Goal: Information Seeking & Learning: Compare options

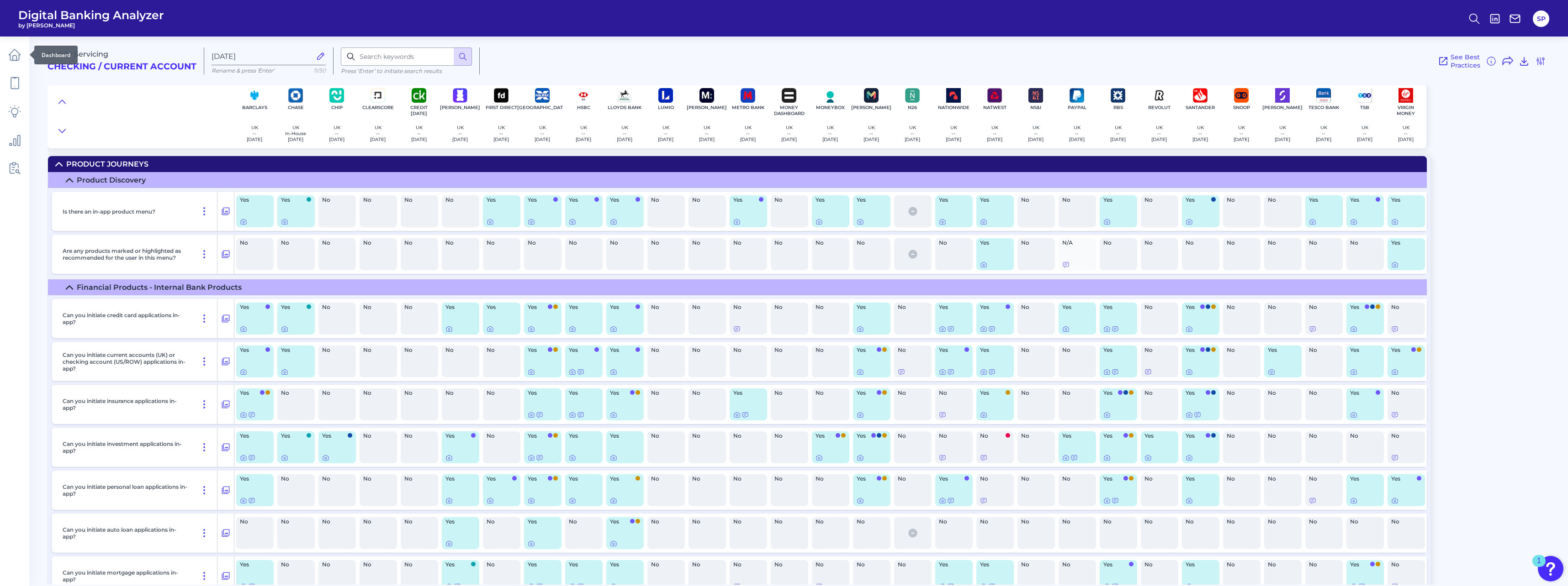
drag, startPoint x: 9, startPoint y: 55, endPoint x: 289, endPoint y: 23, distance: 281.8
click at [289, 23] on header "Digital Banking Analyzer by Curinos SP" at bounding box center [784, 18] width 1568 height 37
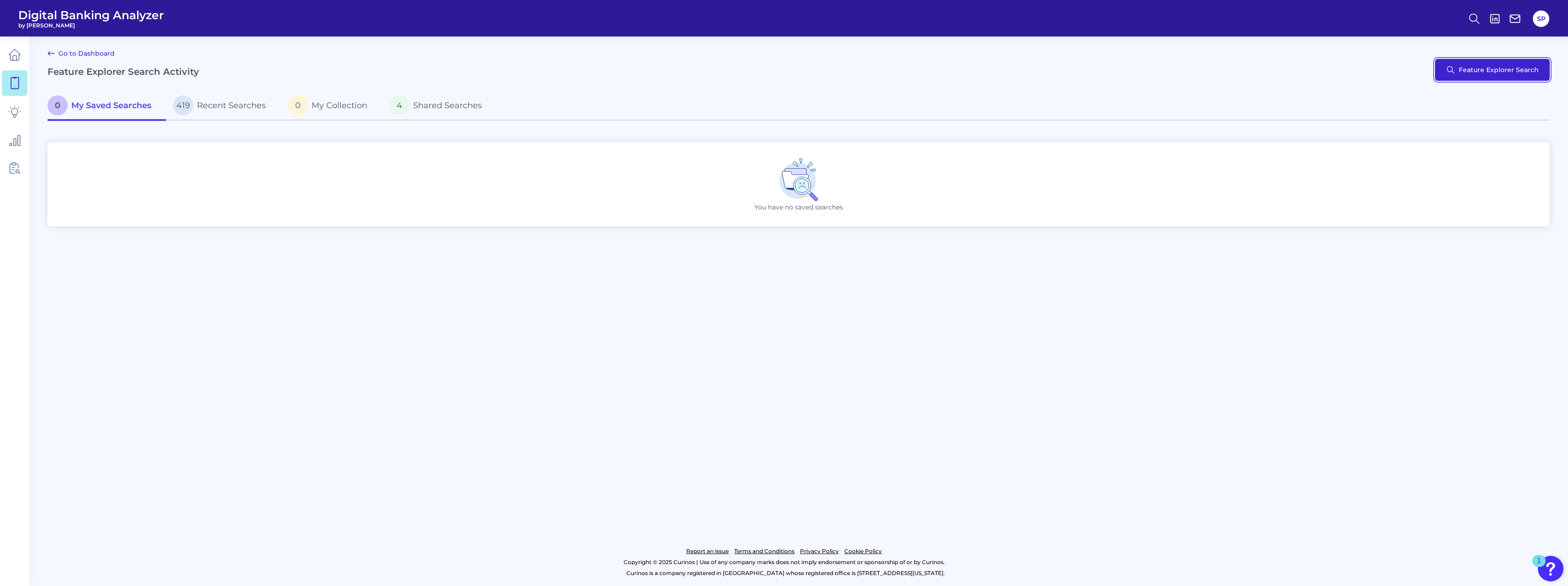
click at [1492, 68] on button "Feature Explorer Search" at bounding box center [1491, 70] width 115 height 22
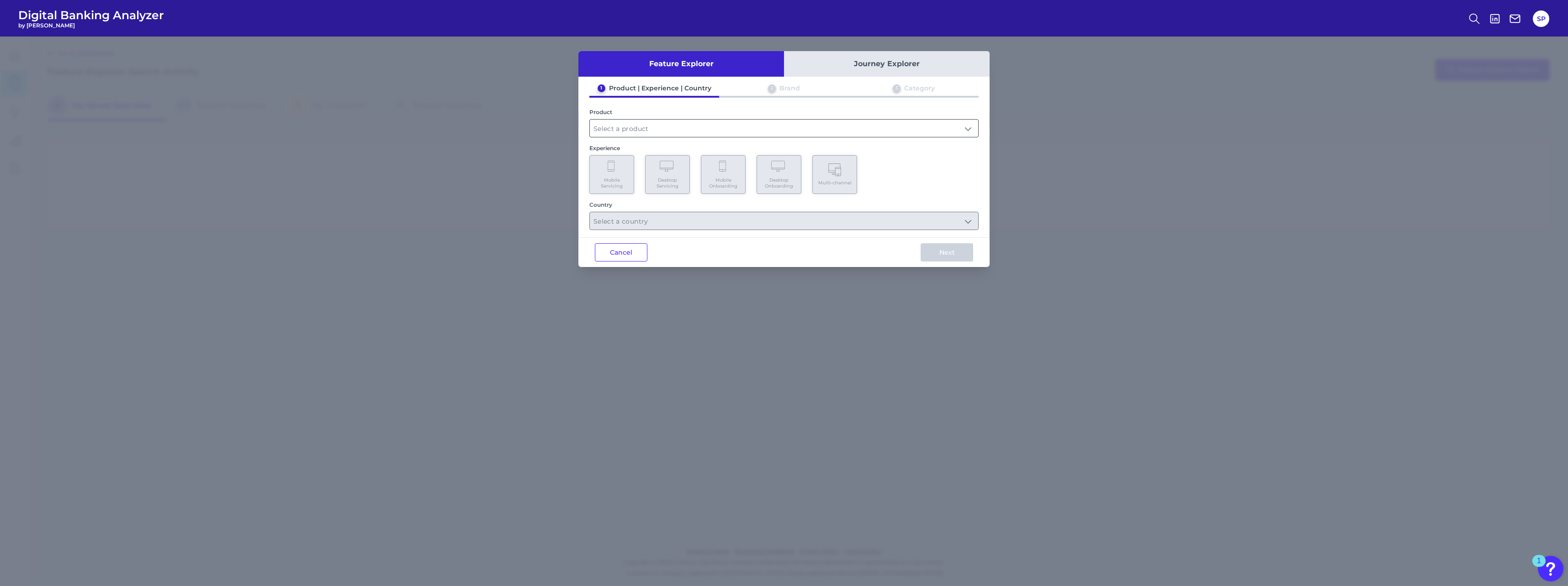
click at [609, 129] on input "text" at bounding box center [784, 128] width 388 height 17
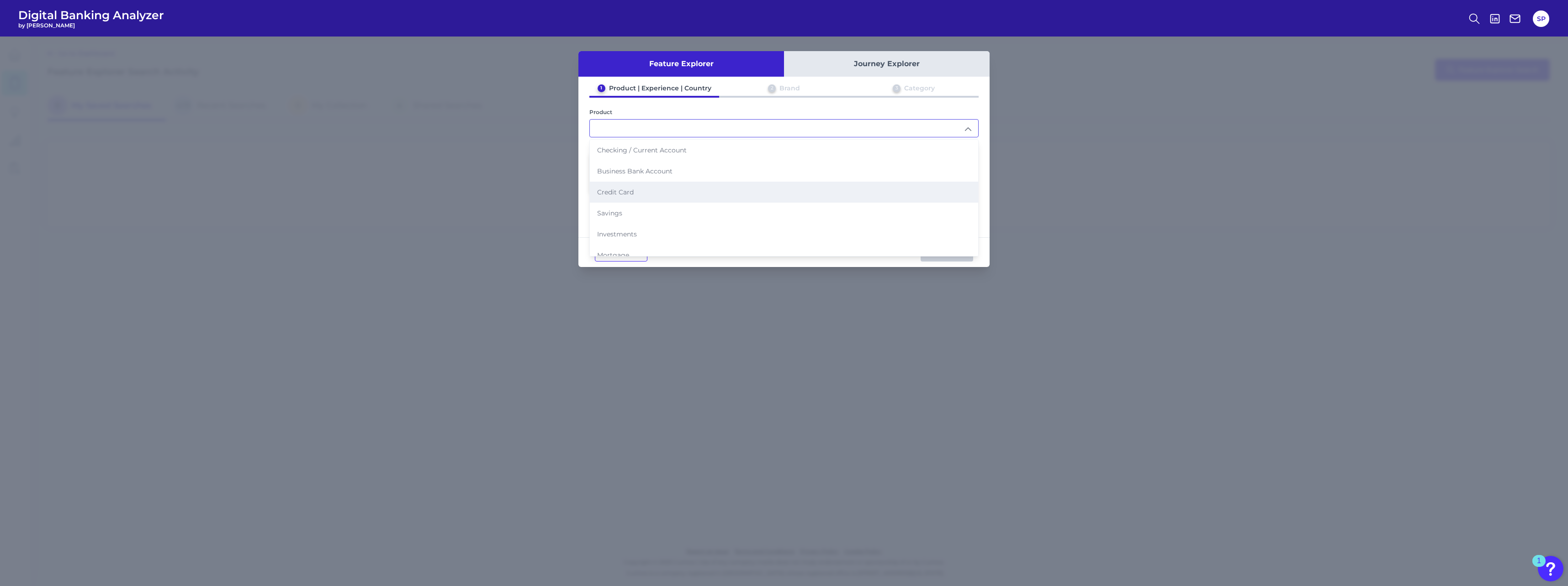
click at [619, 188] on li "Credit Card" at bounding box center [784, 192] width 388 height 21
type input "Credit Card"
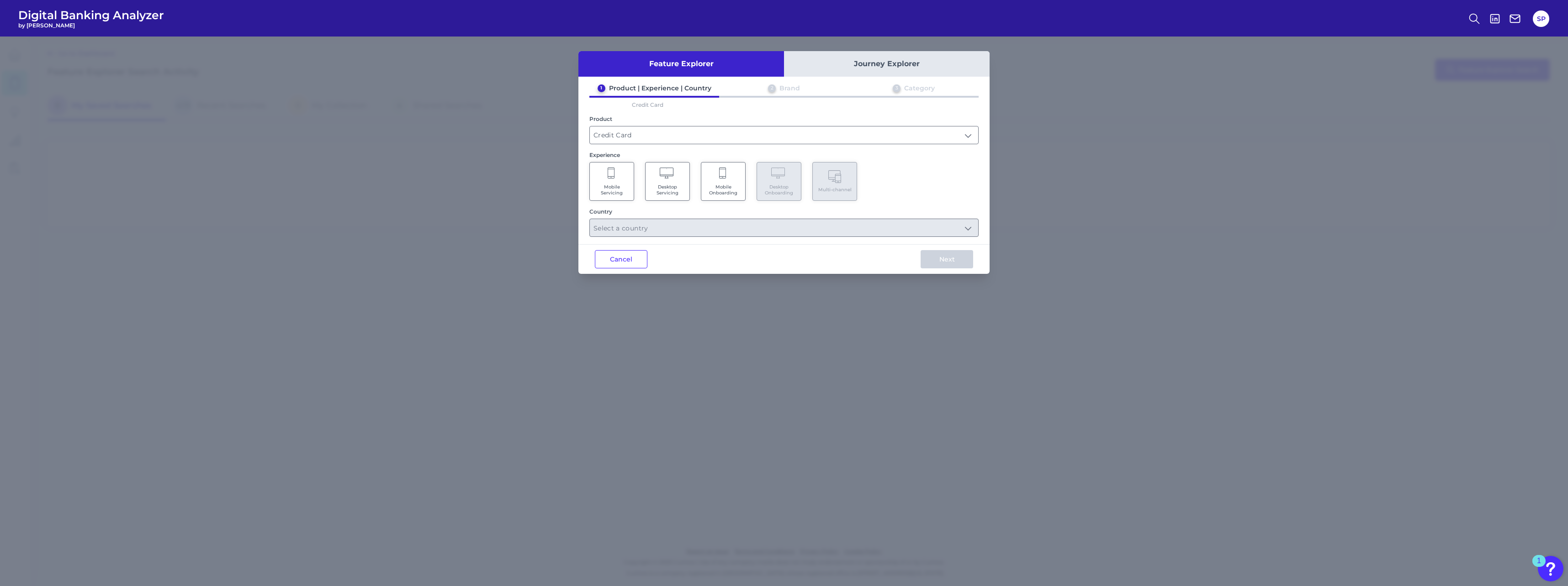
click at [624, 187] on span "Mobile Servicing" at bounding box center [611, 190] width 35 height 12
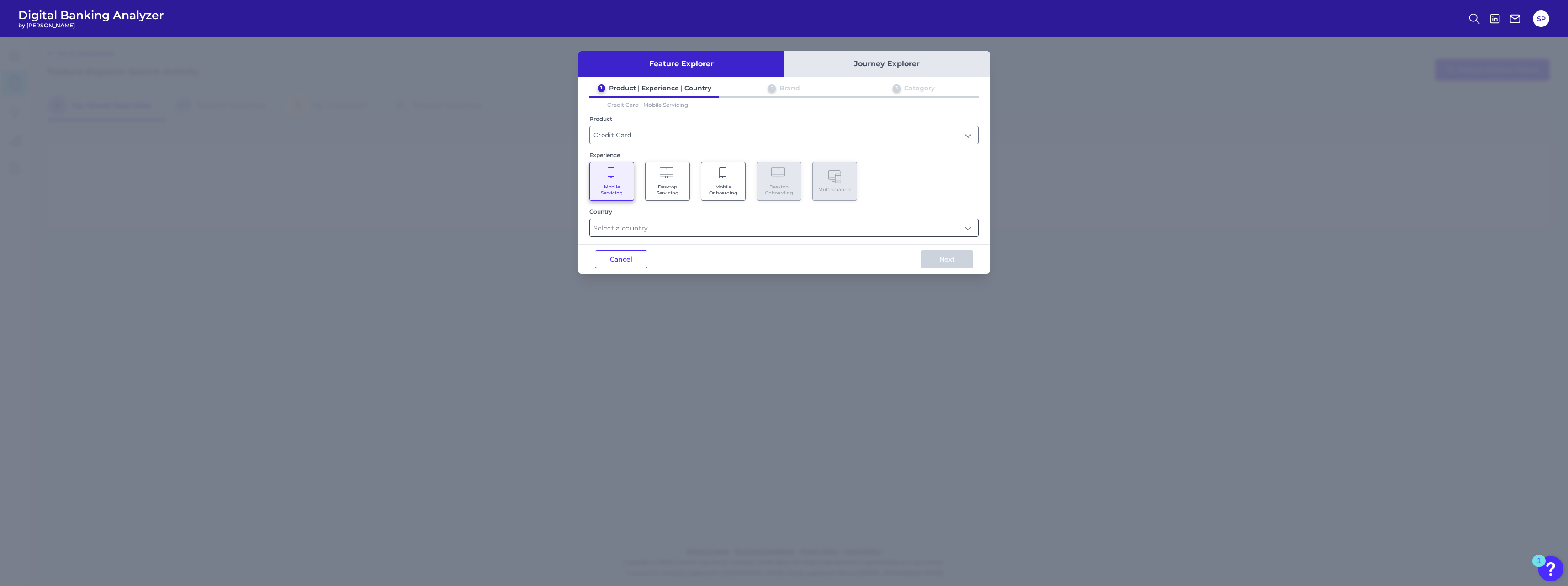
click at [692, 231] on input "text" at bounding box center [784, 228] width 388 height 17
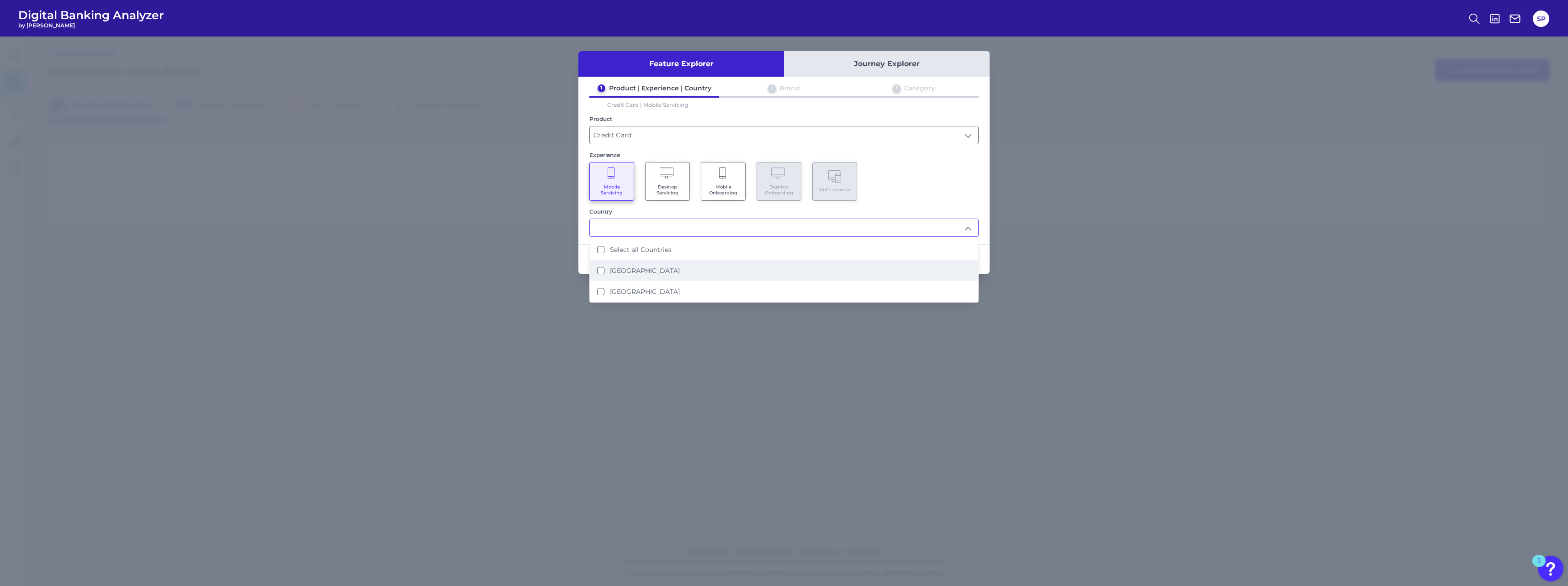
click at [675, 273] on li "[GEOGRAPHIC_DATA]" at bounding box center [784, 271] width 388 height 21
type input "[GEOGRAPHIC_DATA]"
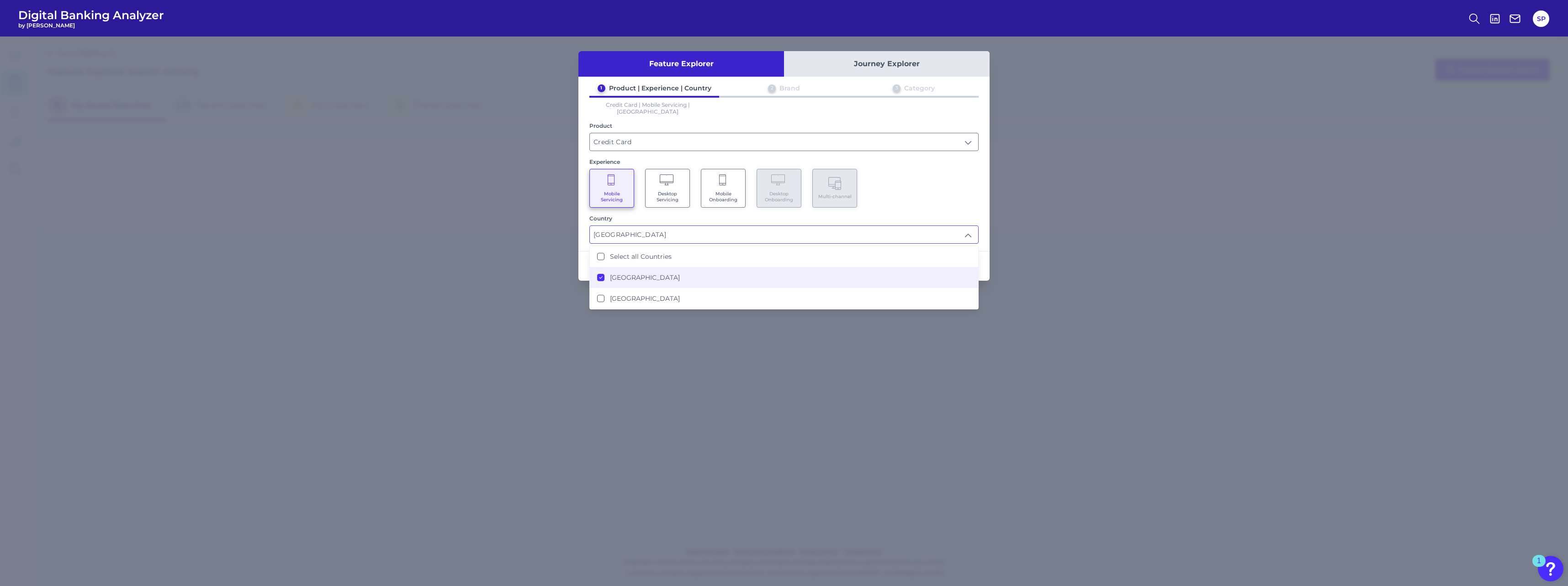
click at [931, 169] on div "Mobile Servicing Desktop Servicing Mobile Onboarding Desktop Onboarding Multi-c…" at bounding box center [783, 188] width 389 height 39
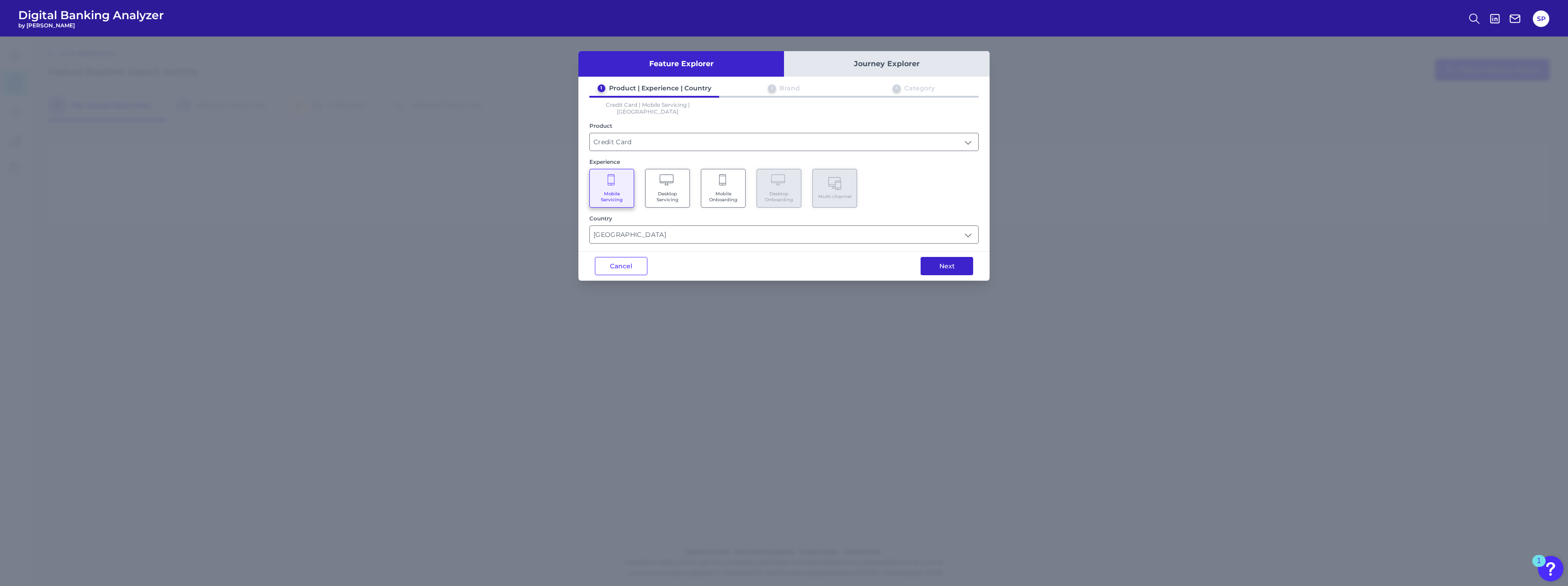
click at [928, 257] on button "Next" at bounding box center [946, 266] width 53 height 18
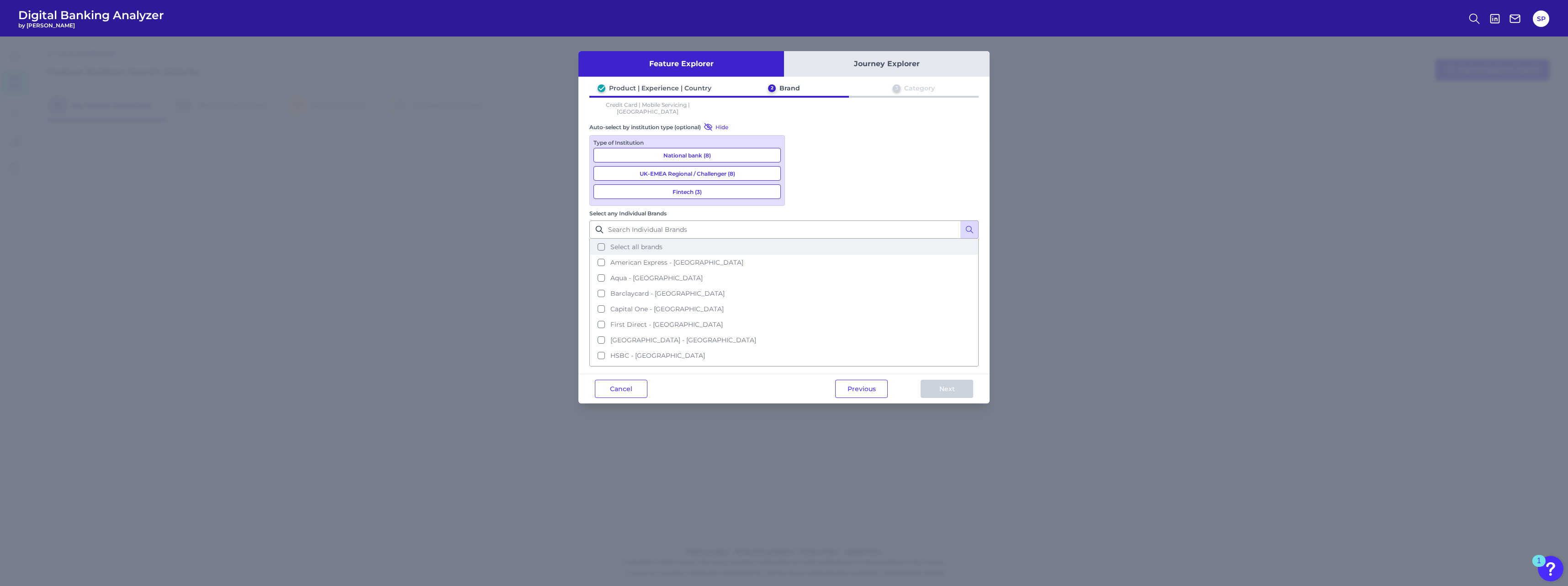
click at [863, 240] on button "Select all brands" at bounding box center [784, 248] width 388 height 16
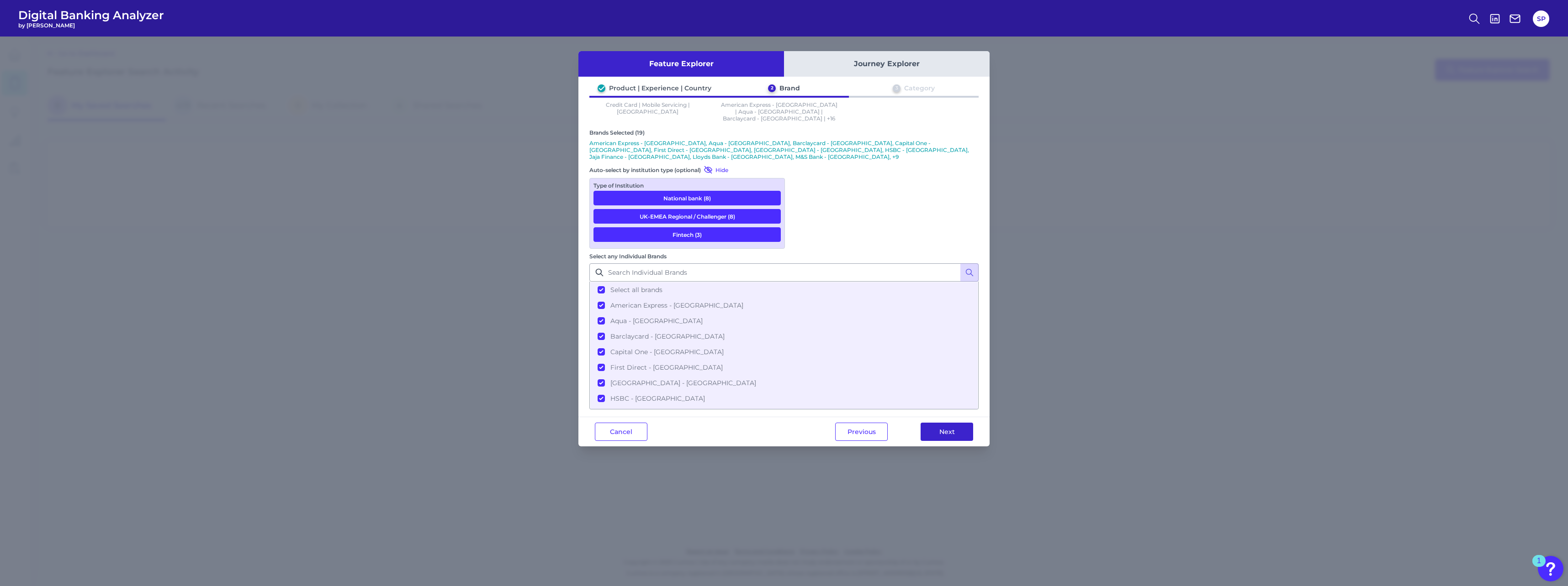
click at [946, 423] on button "Next" at bounding box center [946, 432] width 53 height 18
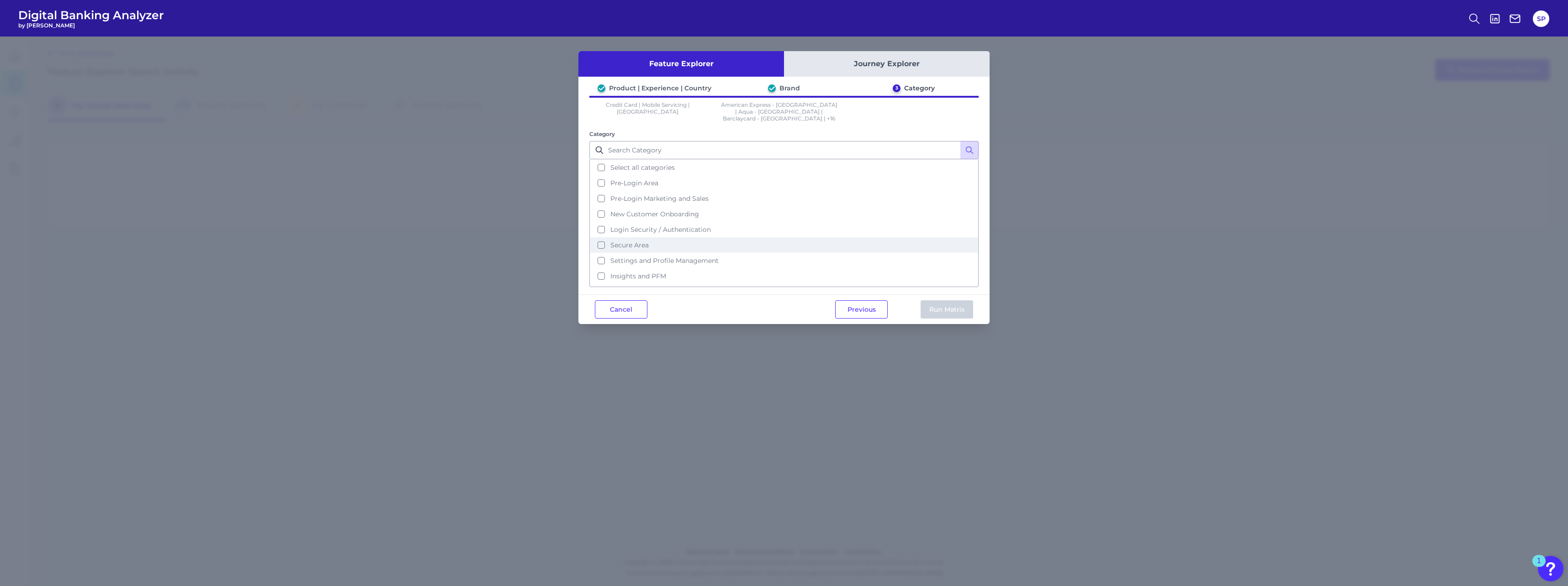
click at [696, 240] on button "Secure Area" at bounding box center [784, 245] width 388 height 16
click at [759, 240] on button "Alerts" at bounding box center [784, 248] width 388 height 16
click at [941, 300] on button "Run Matrix" at bounding box center [946, 309] width 53 height 18
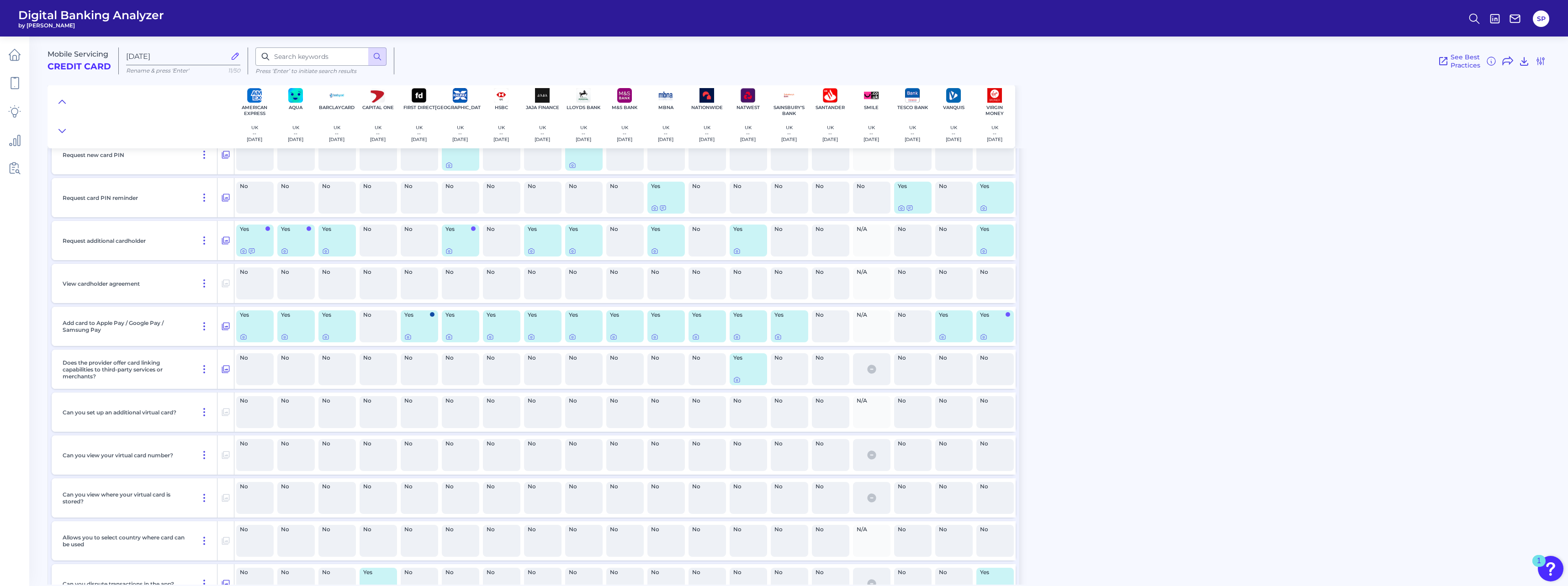
scroll to position [3927, 0]
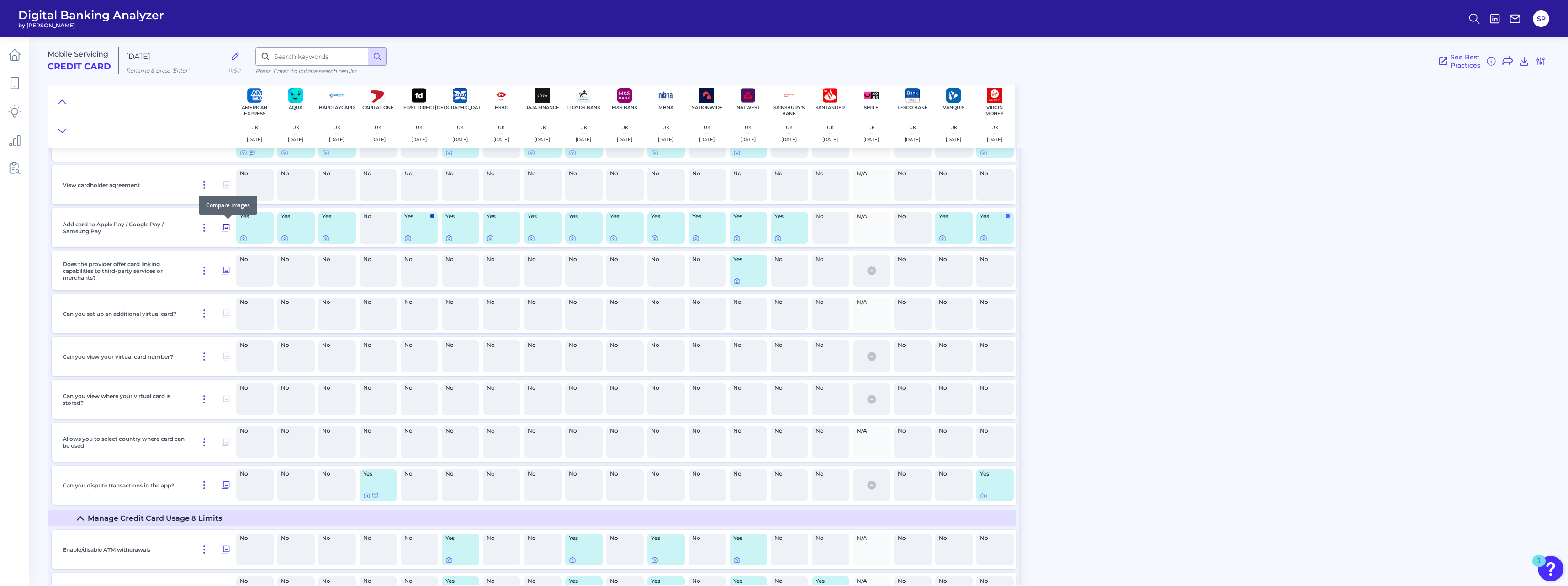
click at [226, 227] on icon at bounding box center [225, 227] width 9 height 11
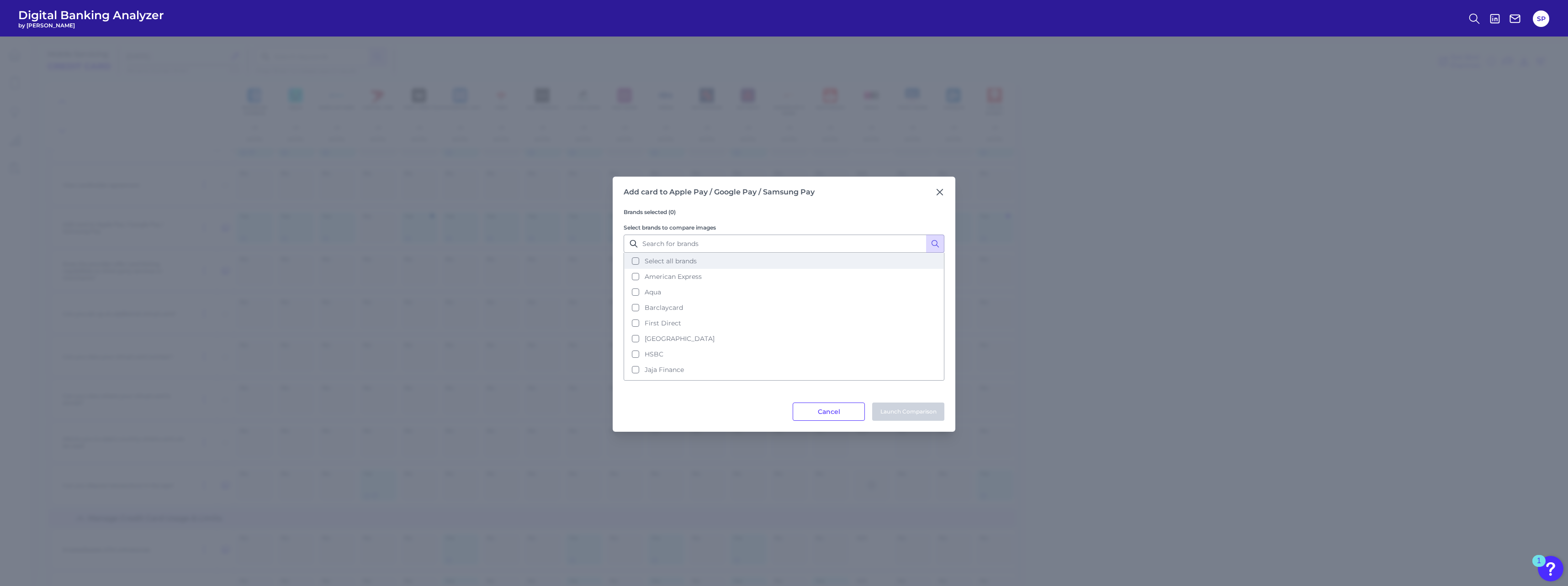
click at [668, 260] on span "Select all brands" at bounding box center [671, 261] width 52 height 8
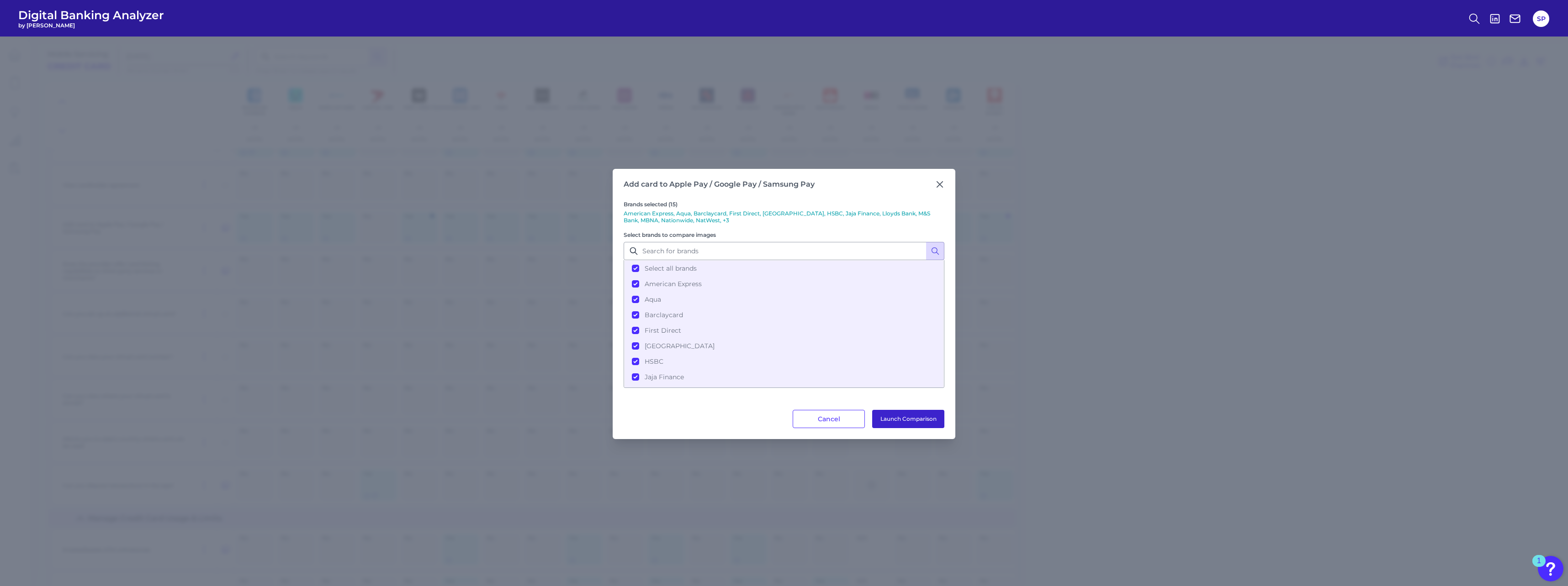
click at [927, 416] on button "Launch Comparison" at bounding box center [908, 419] width 72 height 18
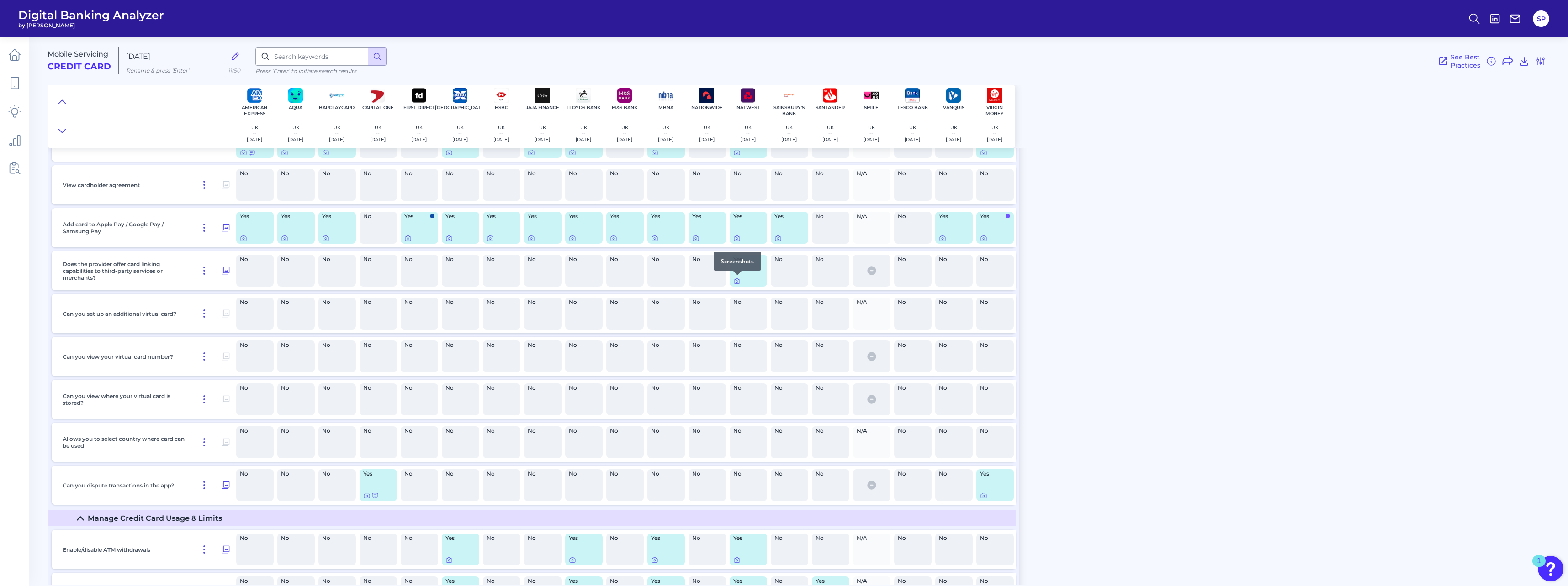
click at [736, 279] on div at bounding box center [737, 275] width 9 height 9
click at [739, 281] on icon at bounding box center [737, 281] width 7 height 7
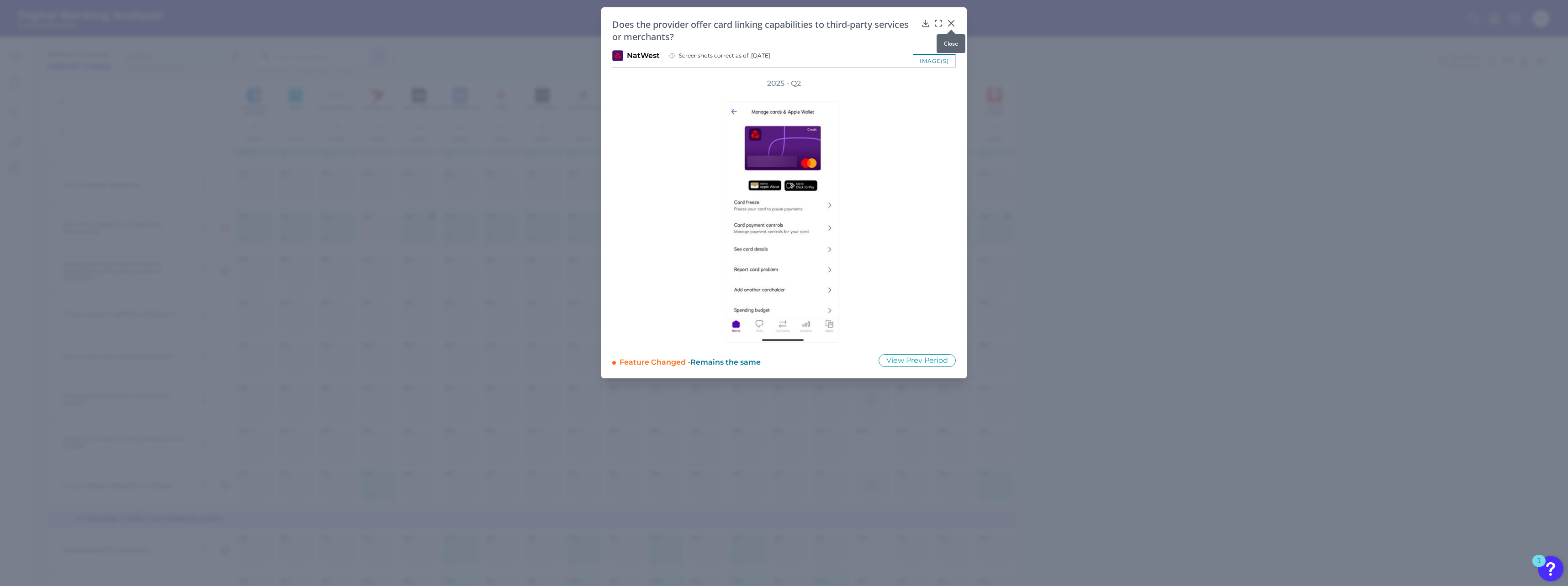
click at [952, 24] on icon at bounding box center [951, 23] width 9 height 9
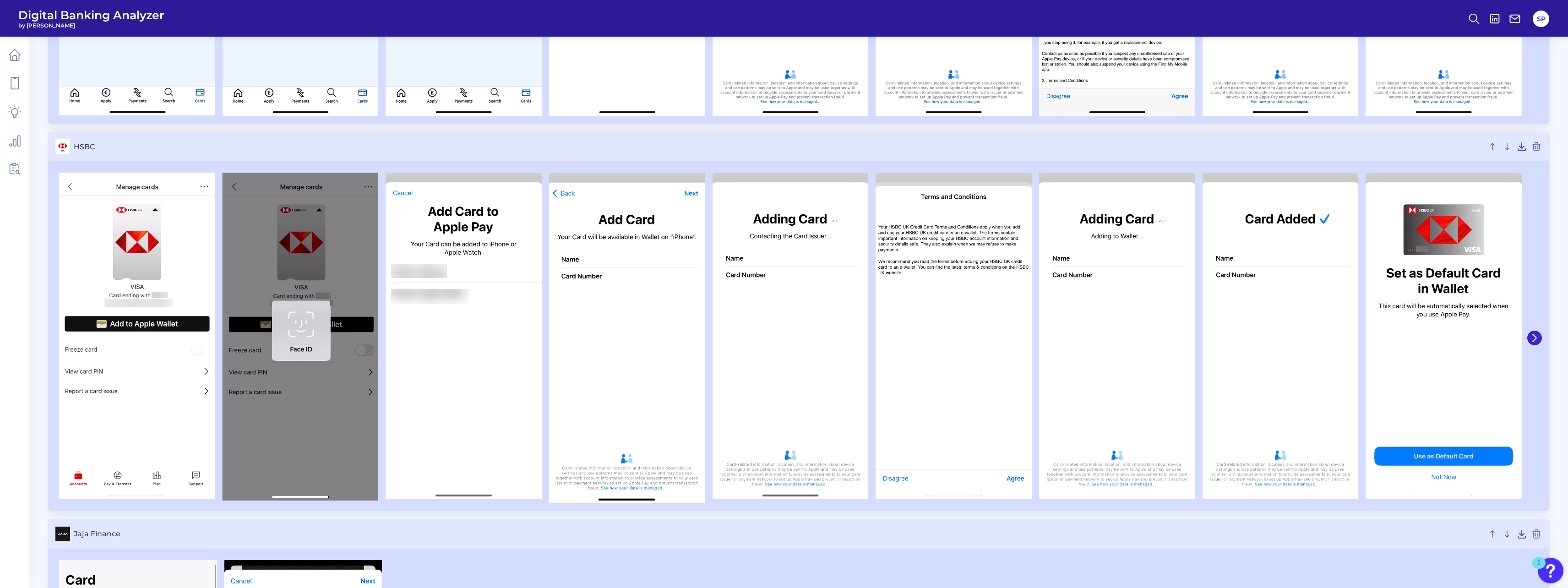
scroll to position [1604, 0]
